Goal: Share content

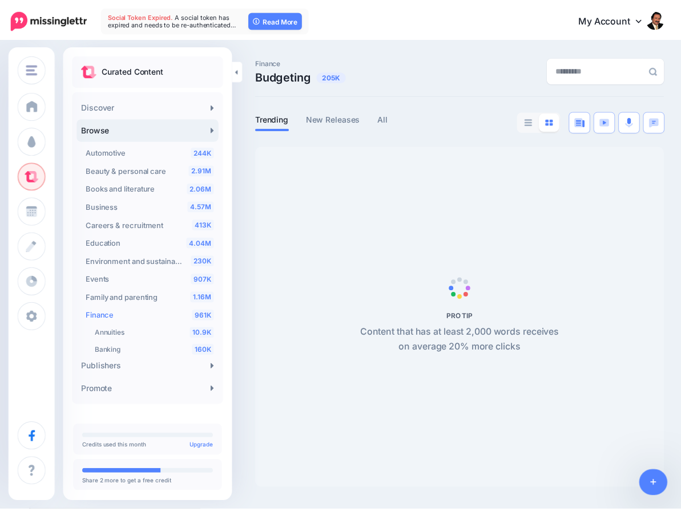
scroll to position [148, 0]
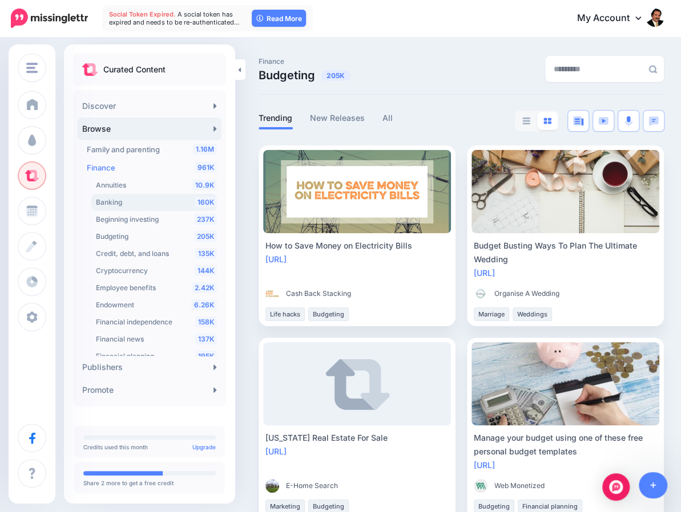
click at [127, 203] on div "160K Banking" at bounding box center [156, 203] width 121 height 14
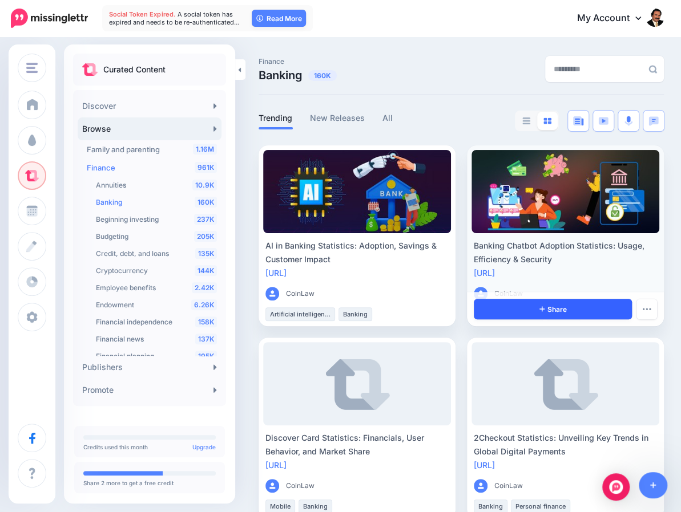
click at [536, 310] on link "Share" at bounding box center [552, 309] width 158 height 21
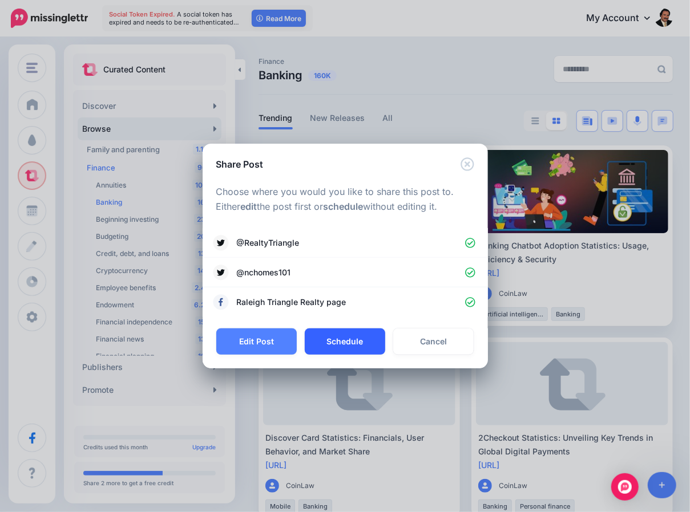
click at [335, 345] on button "Schedule" at bounding box center [345, 342] width 80 height 26
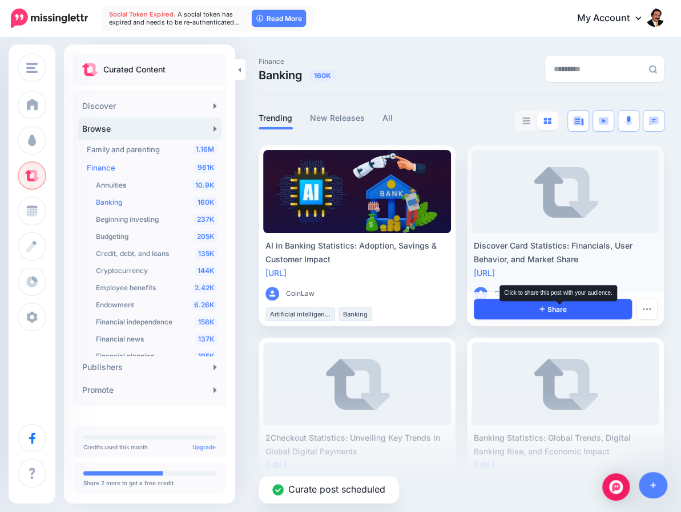
click at [565, 308] on span "Share" at bounding box center [552, 309] width 27 height 7
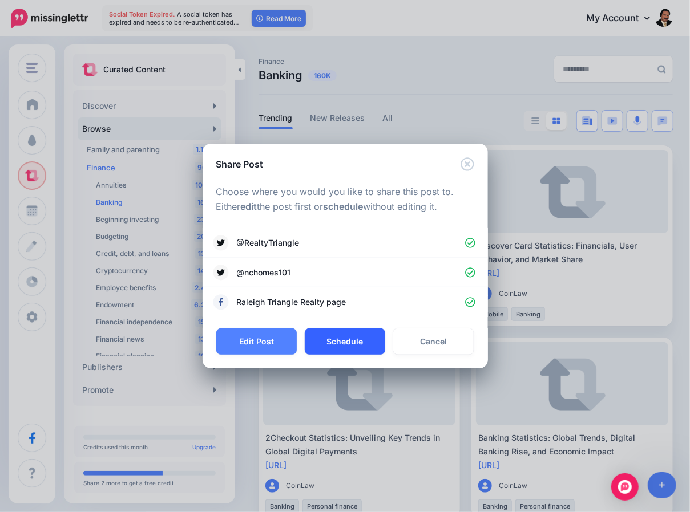
click at [371, 339] on button "Schedule" at bounding box center [345, 342] width 80 height 26
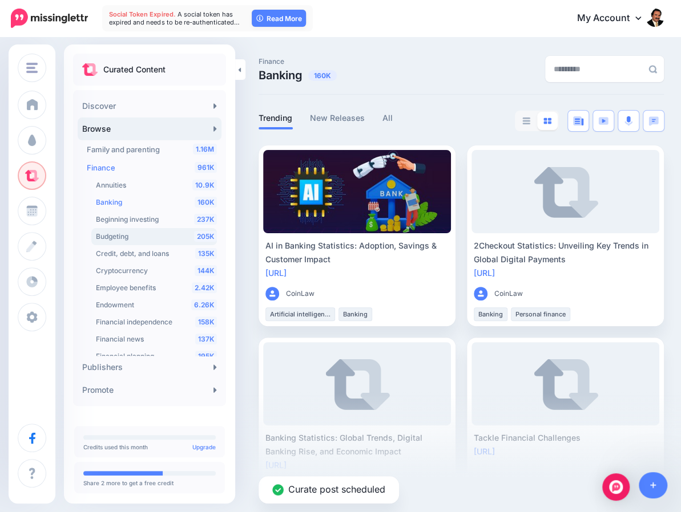
click at [137, 237] on div "205K Budgeting" at bounding box center [156, 237] width 121 height 14
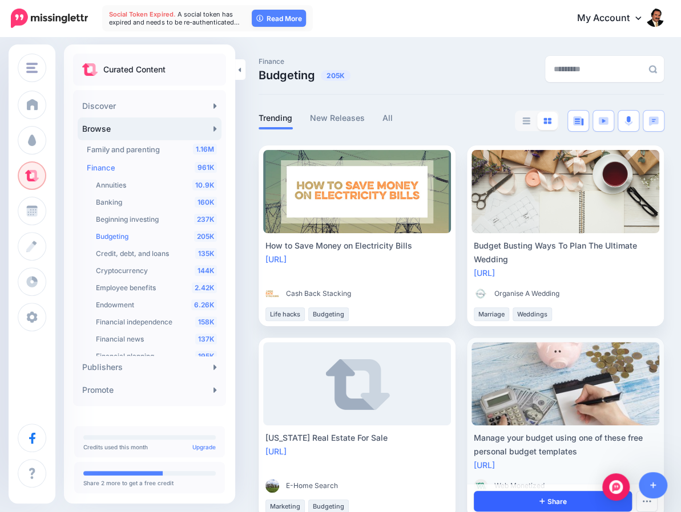
click at [535, 504] on link "Share" at bounding box center [552, 501] width 158 height 21
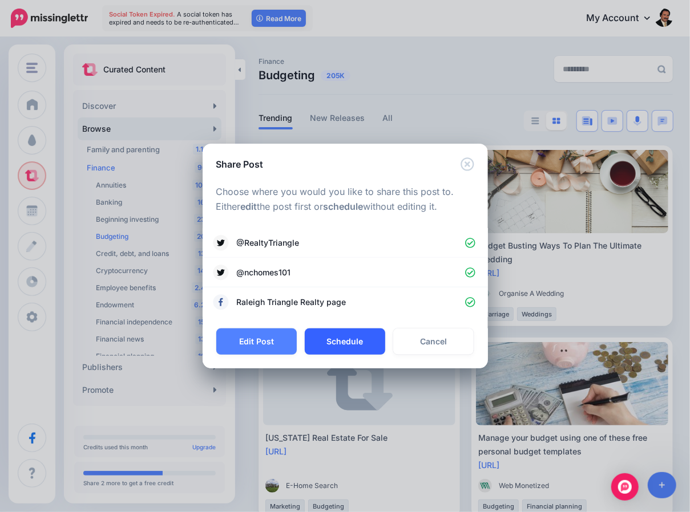
click at [325, 344] on button "Schedule" at bounding box center [345, 342] width 80 height 26
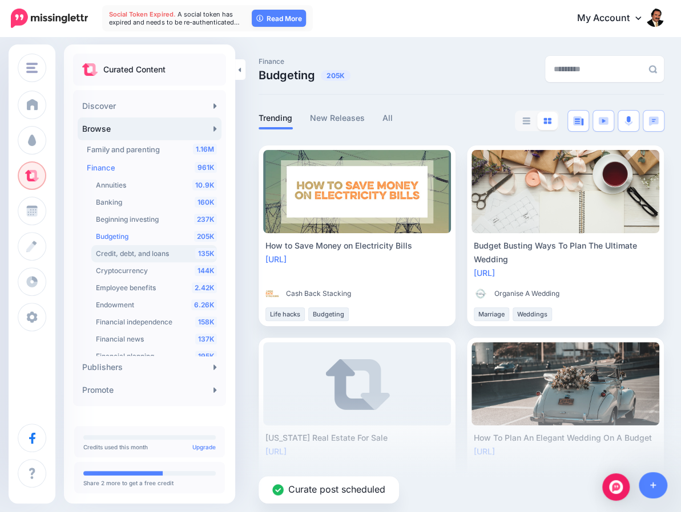
click at [135, 256] on span "Credit, debt, and loans" at bounding box center [132, 253] width 73 height 9
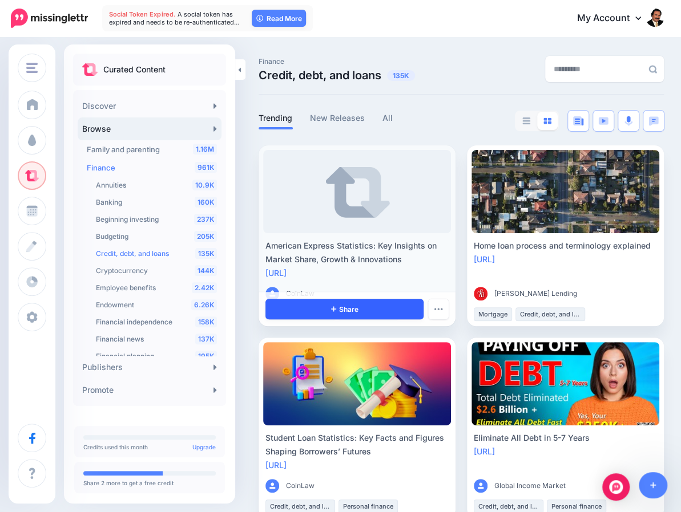
click at [365, 310] on link "Share" at bounding box center [344, 309] width 158 height 21
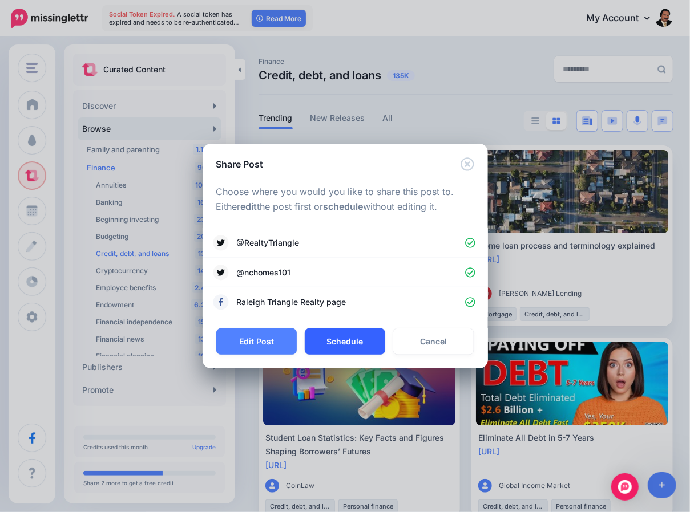
click at [341, 337] on button "Schedule" at bounding box center [345, 342] width 80 height 26
